Goal: Find specific page/section: Find specific page/section

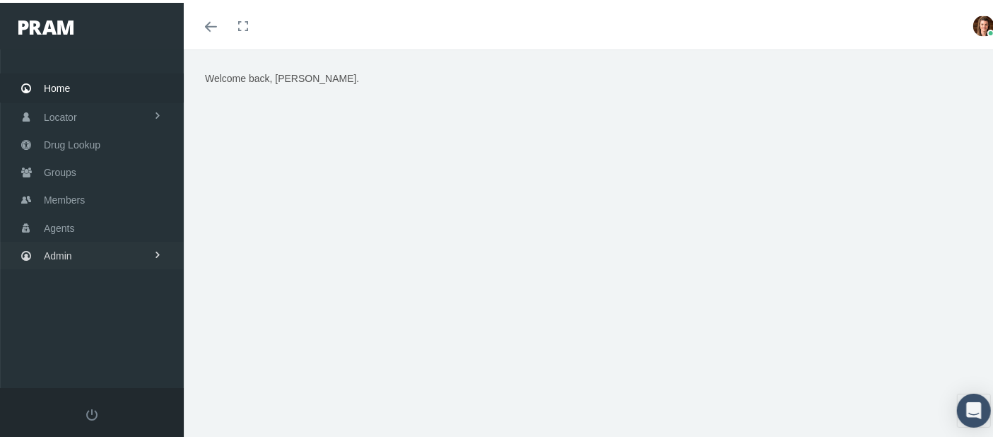
click at [120, 244] on link "Admin" at bounding box center [92, 253] width 184 height 28
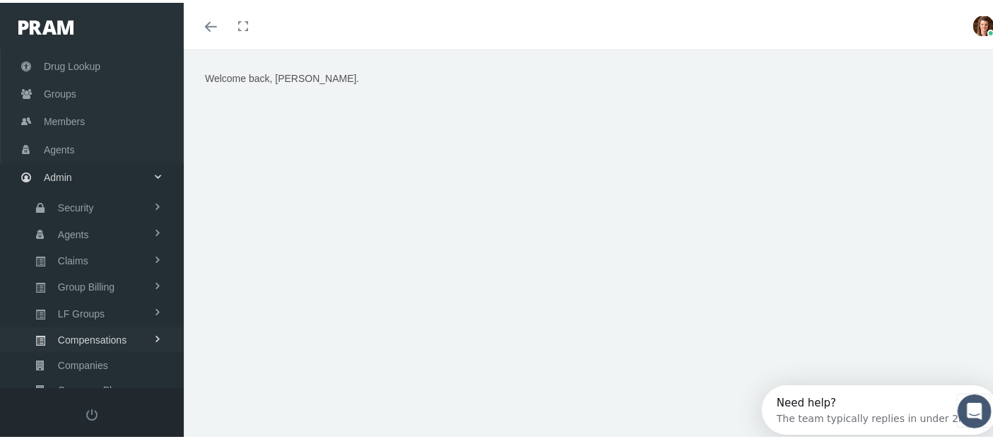
click at [117, 330] on span "Compensations" at bounding box center [92, 337] width 69 height 24
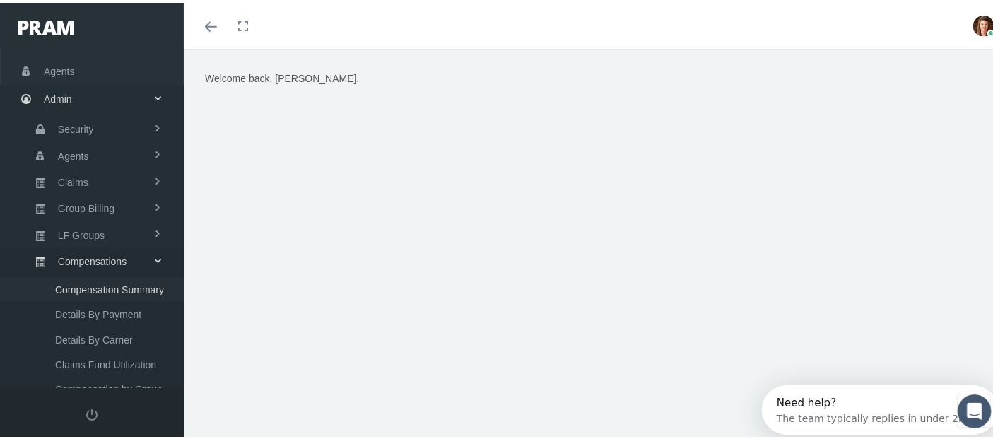
click at [116, 284] on span "Compensation Summary" at bounding box center [109, 287] width 109 height 24
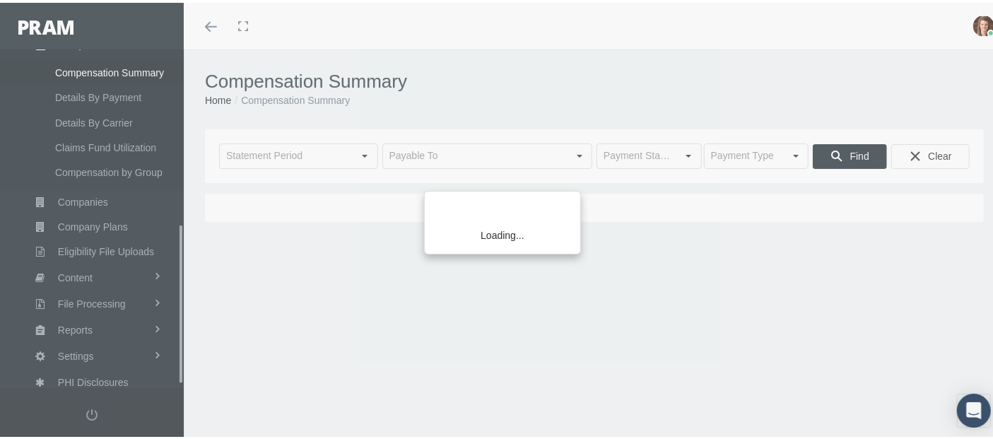
scroll to position [377, 0]
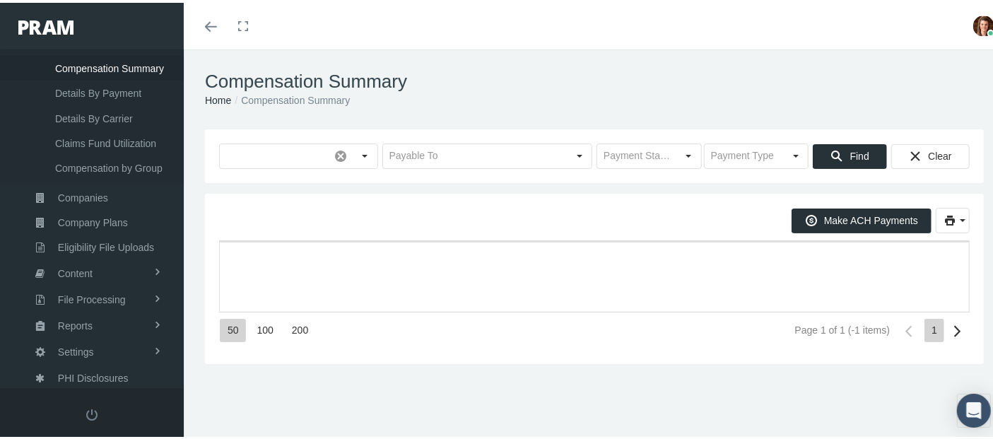
type input "[DATE]"
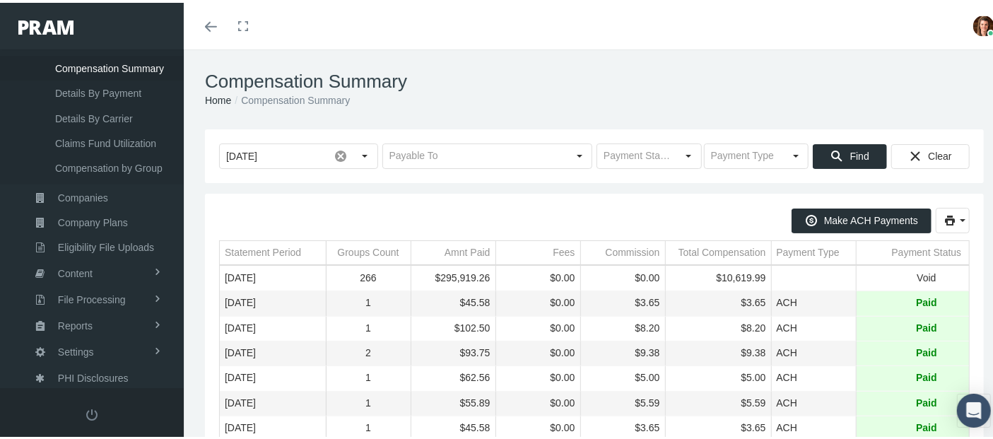
click at [208, 21] on icon "Toggle menubar" at bounding box center [211, 24] width 12 height 8
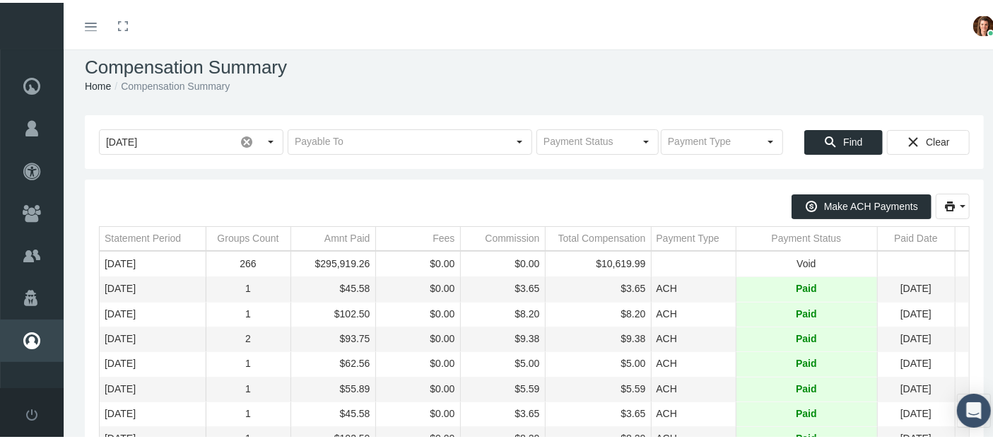
scroll to position [0, 0]
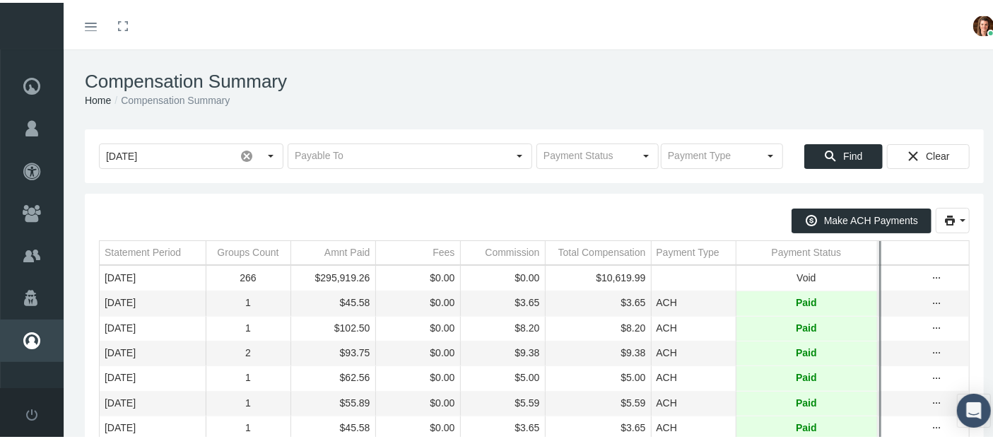
drag, startPoint x: 955, startPoint y: 250, endPoint x: 731, endPoint y: 246, distance: 223.3
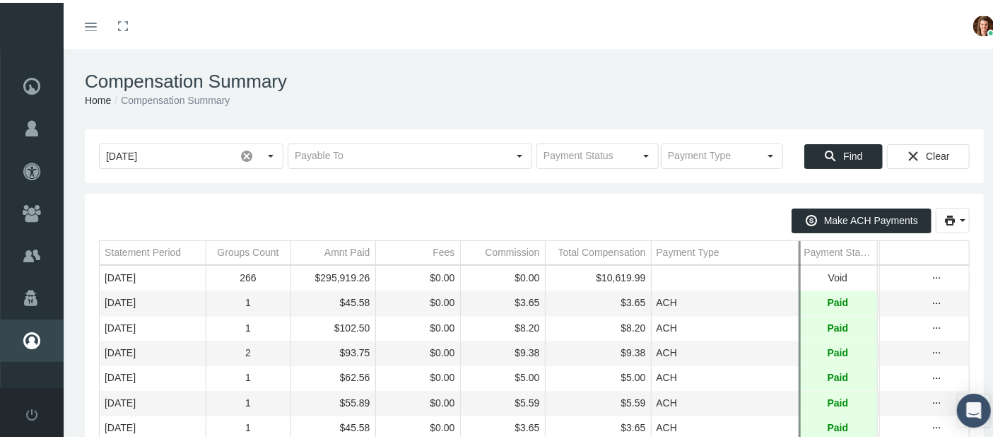
drag, startPoint x: 735, startPoint y: 249, endPoint x: 800, endPoint y: 252, distance: 65.1
drag, startPoint x: 290, startPoint y: 247, endPoint x: 370, endPoint y: 255, distance: 80.2
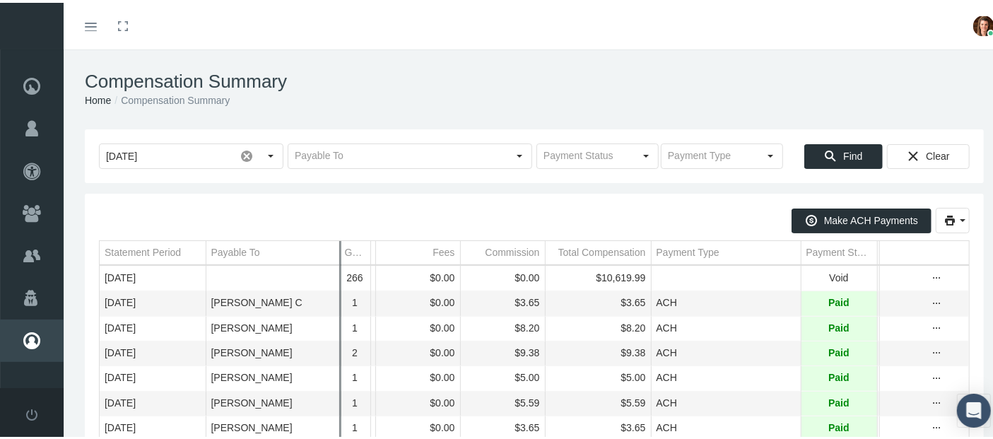
drag, startPoint x: 205, startPoint y: 247, endPoint x: 360, endPoint y: 264, distance: 156.4
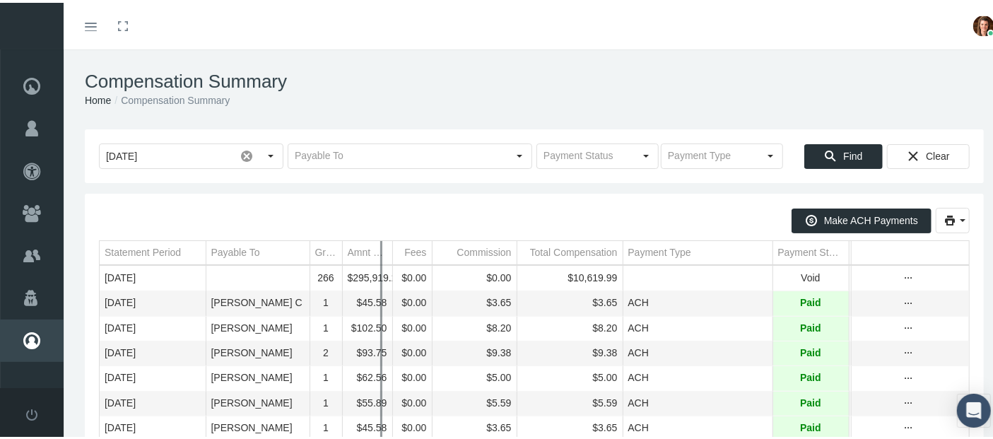
drag, startPoint x: 376, startPoint y: 249, endPoint x: 422, endPoint y: 249, distance: 45.9
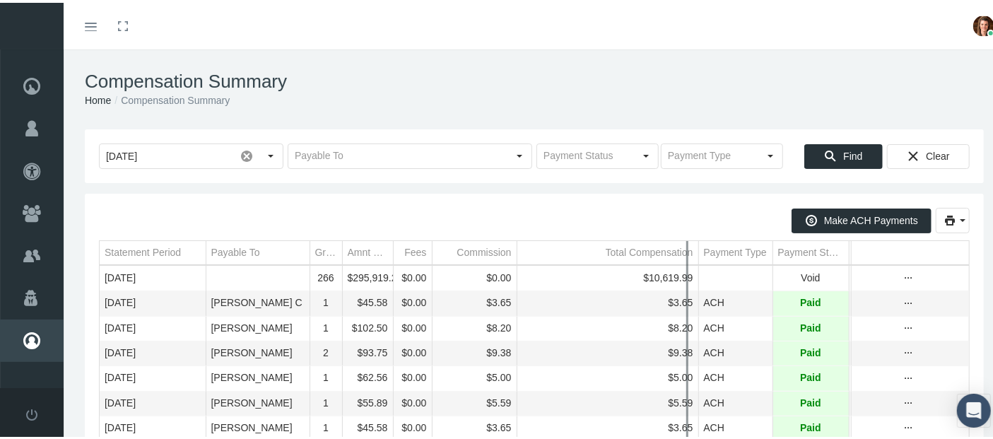
drag, startPoint x: 610, startPoint y: 251, endPoint x: 686, endPoint y: 259, distance: 76.1
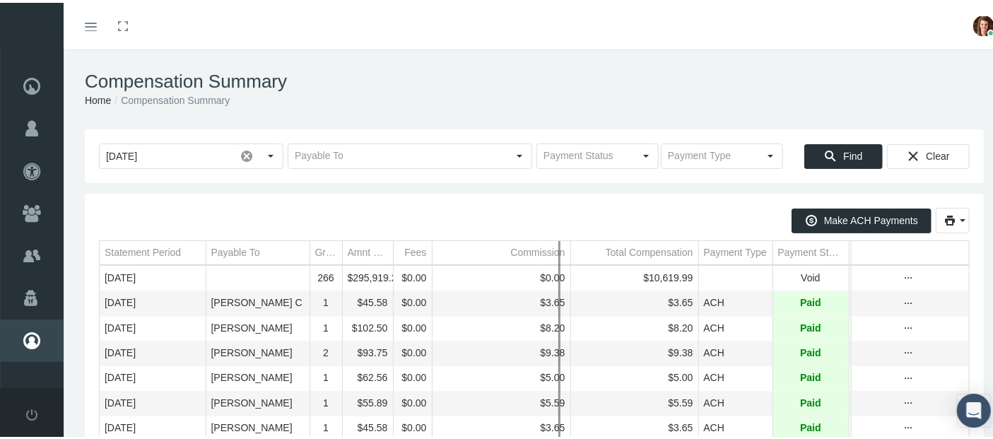
drag, startPoint x: 505, startPoint y: 249, endPoint x: 559, endPoint y: 251, distance: 53.7
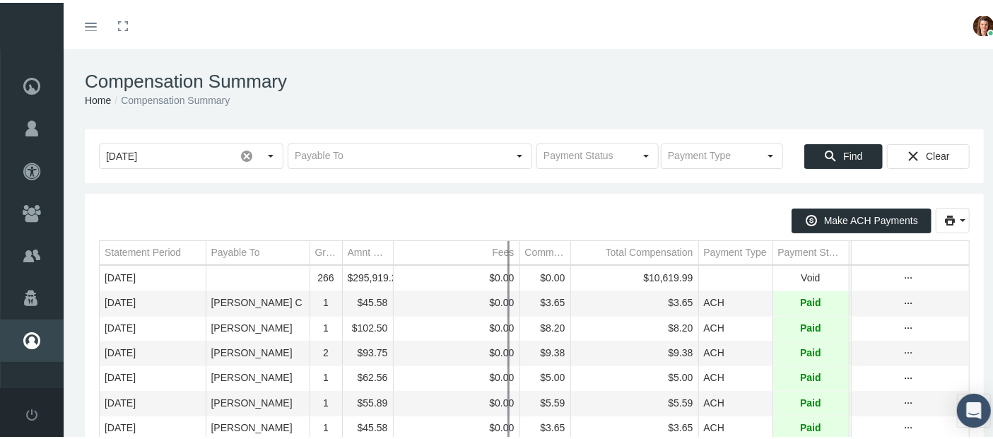
drag, startPoint x: 422, startPoint y: 248, endPoint x: 510, endPoint y: 260, distance: 89.1
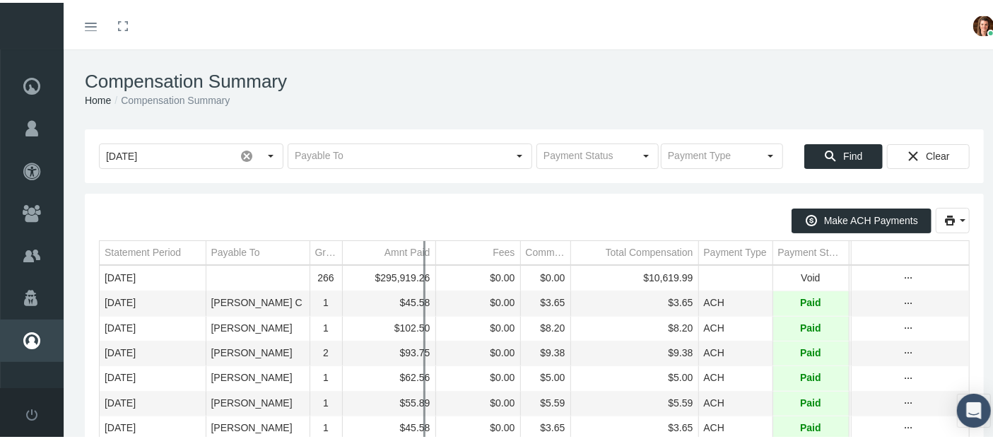
drag, startPoint x: 382, startPoint y: 249, endPoint x: 461, endPoint y: 257, distance: 80.2
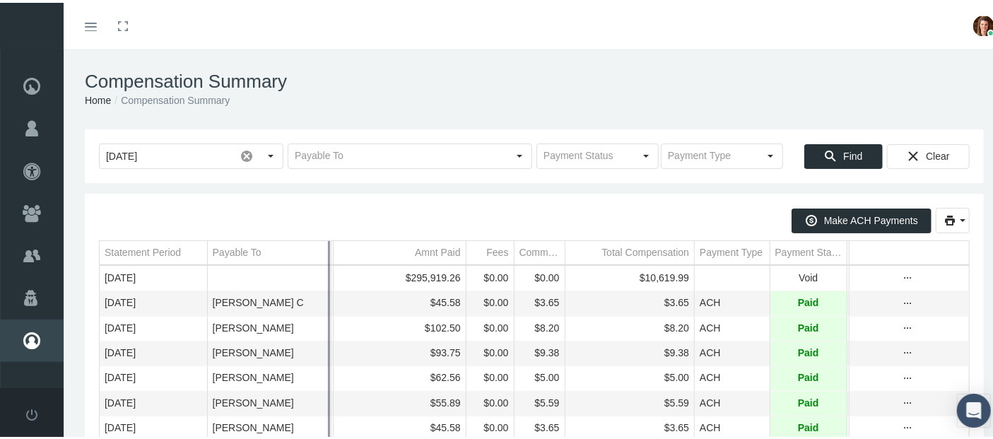
drag, startPoint x: 297, startPoint y: 248, endPoint x: 341, endPoint y: 247, distance: 44.5
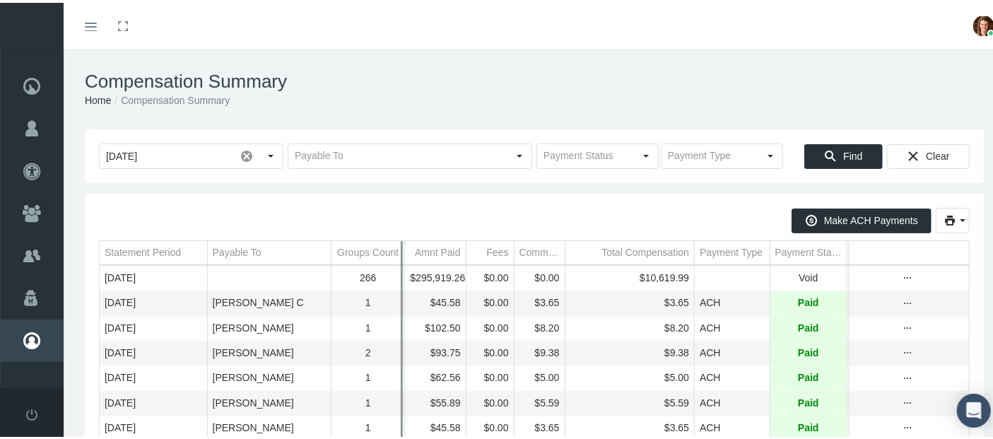
drag, startPoint x: 331, startPoint y: 247, endPoint x: 401, endPoint y: 255, distance: 71.1
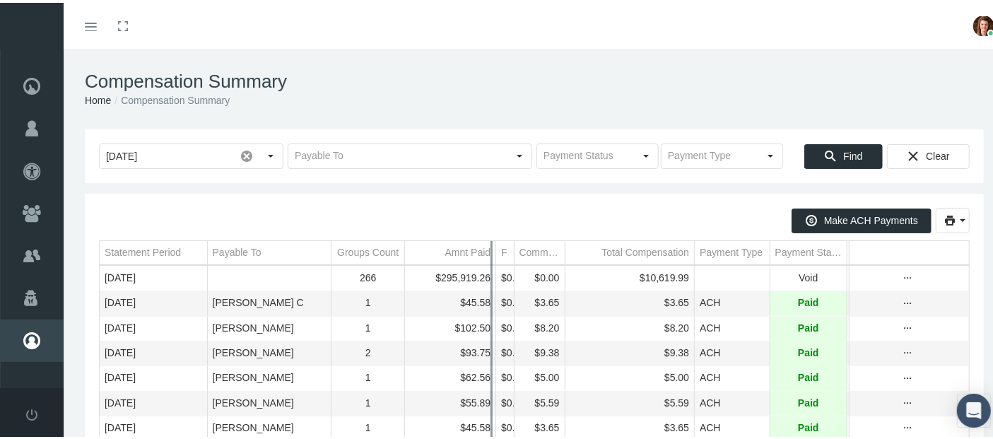
drag, startPoint x: 459, startPoint y: 249, endPoint x: 489, endPoint y: 248, distance: 29.7
drag, startPoint x: 837, startPoint y: 247, endPoint x: 836, endPoint y: 256, distance: 9.3
